Goal: Navigation & Orientation: Find specific page/section

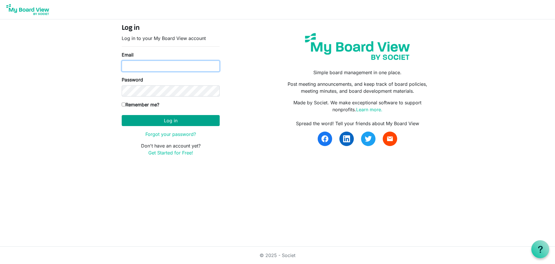
type input "[PERSON_NAME][EMAIL_ADDRESS][DOMAIN_NAME]"
click at [170, 120] on button "Log in" at bounding box center [171, 120] width 98 height 11
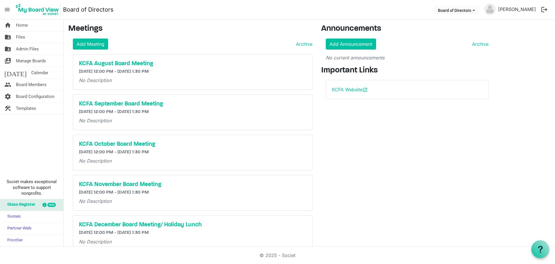
click at [6, 11] on span "menu" at bounding box center [7, 9] width 11 height 11
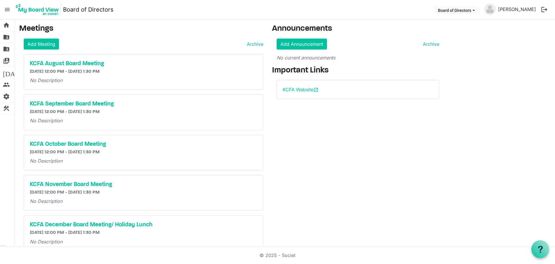
click at [6, 11] on span "menu" at bounding box center [7, 9] width 11 height 11
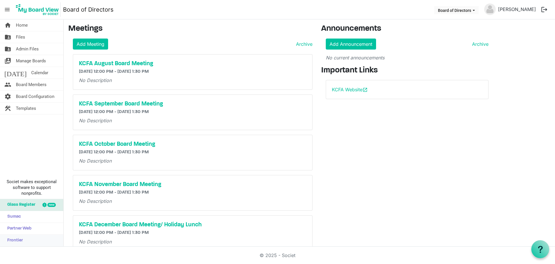
click at [15, 238] on span "Frontier" at bounding box center [13, 240] width 19 height 12
